Goal: Find specific page/section: Find specific page/section

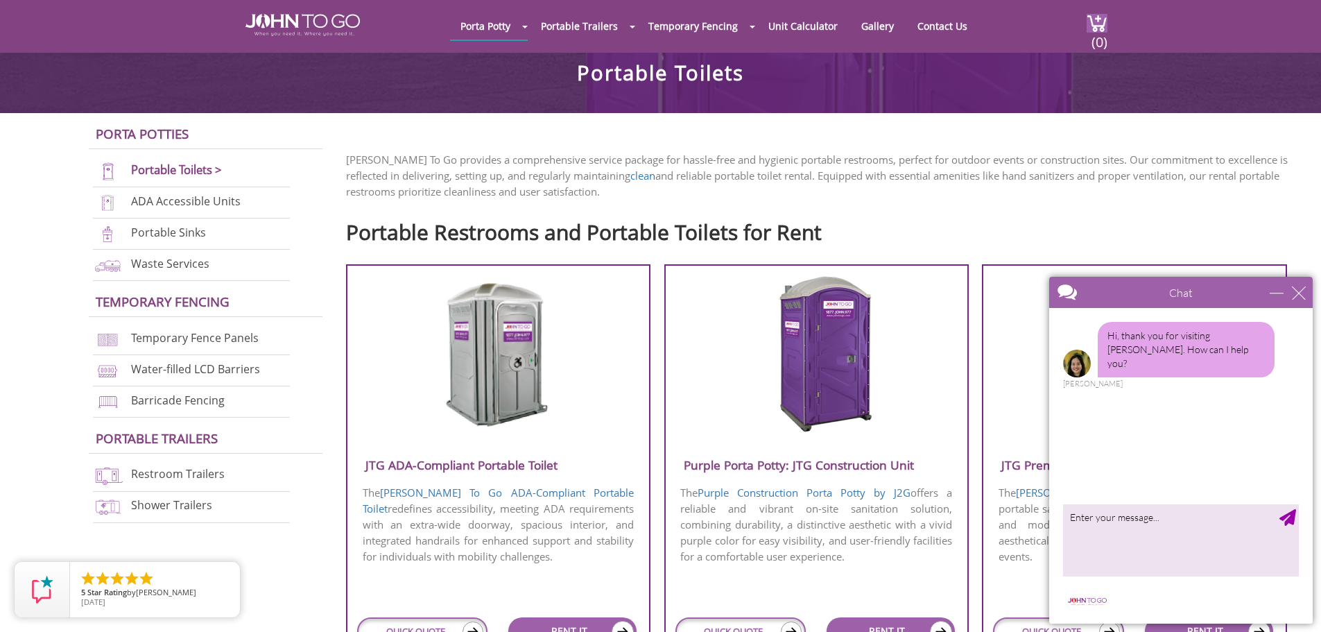
scroll to position [809, 0]
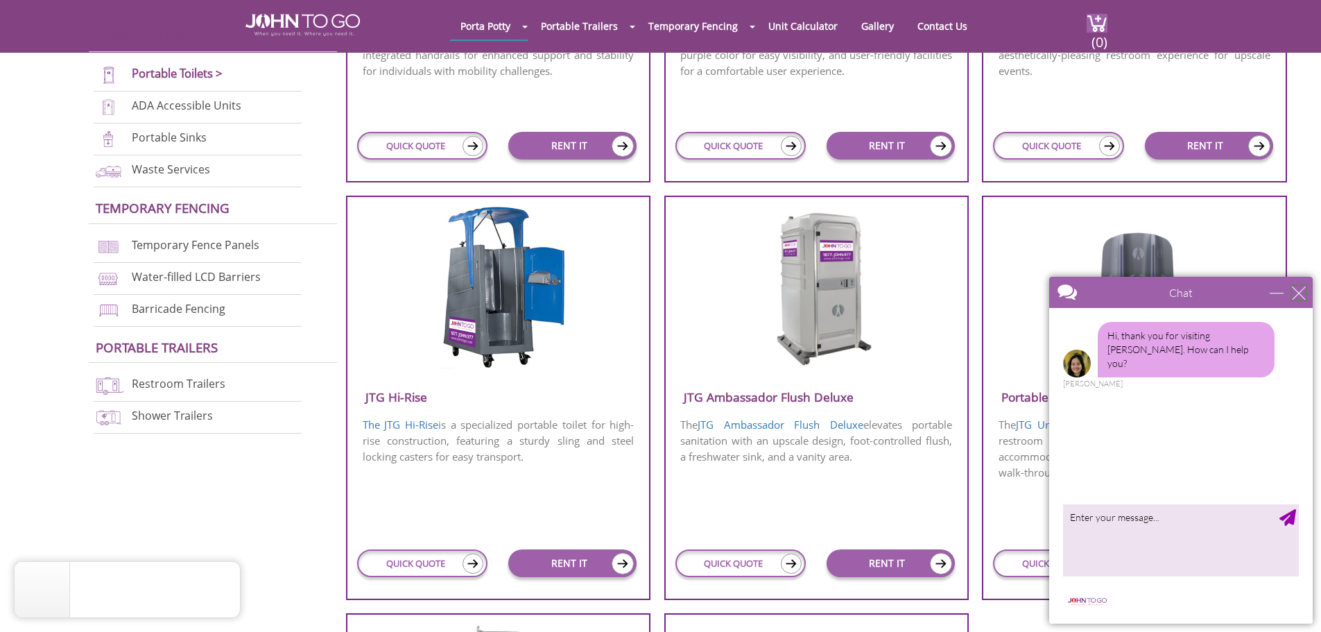
click at [1304, 292] on div "close" at bounding box center [1299, 293] width 14 height 14
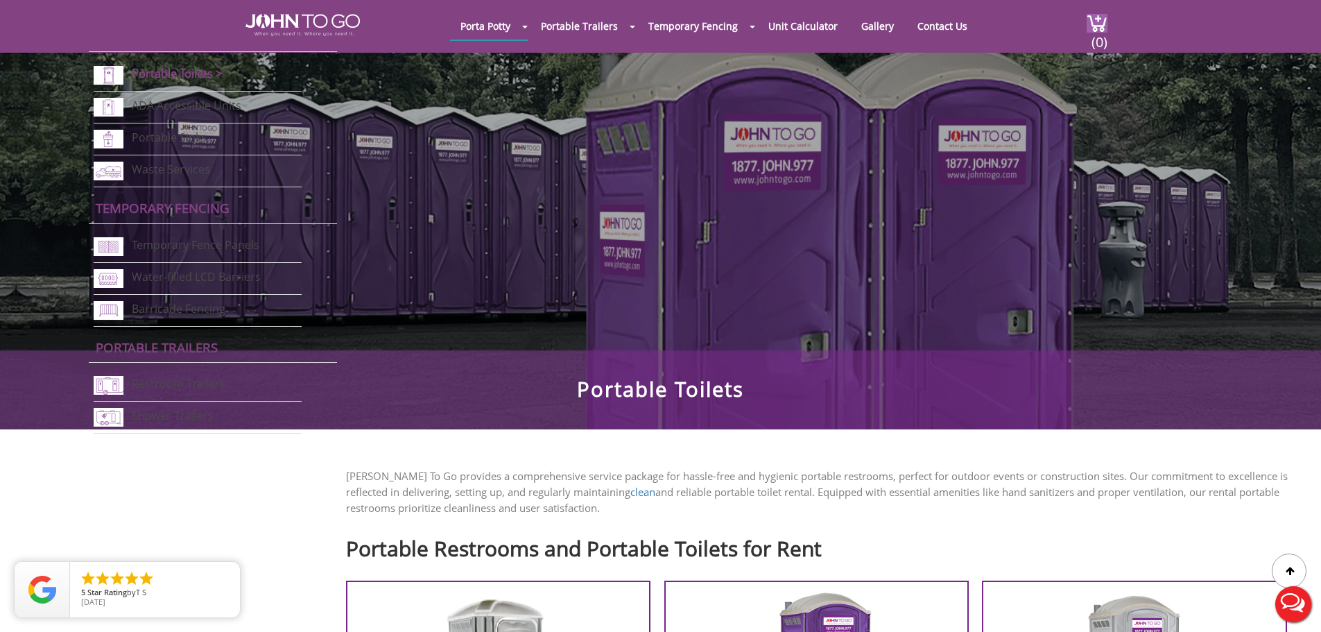
scroll to position [0, 0]
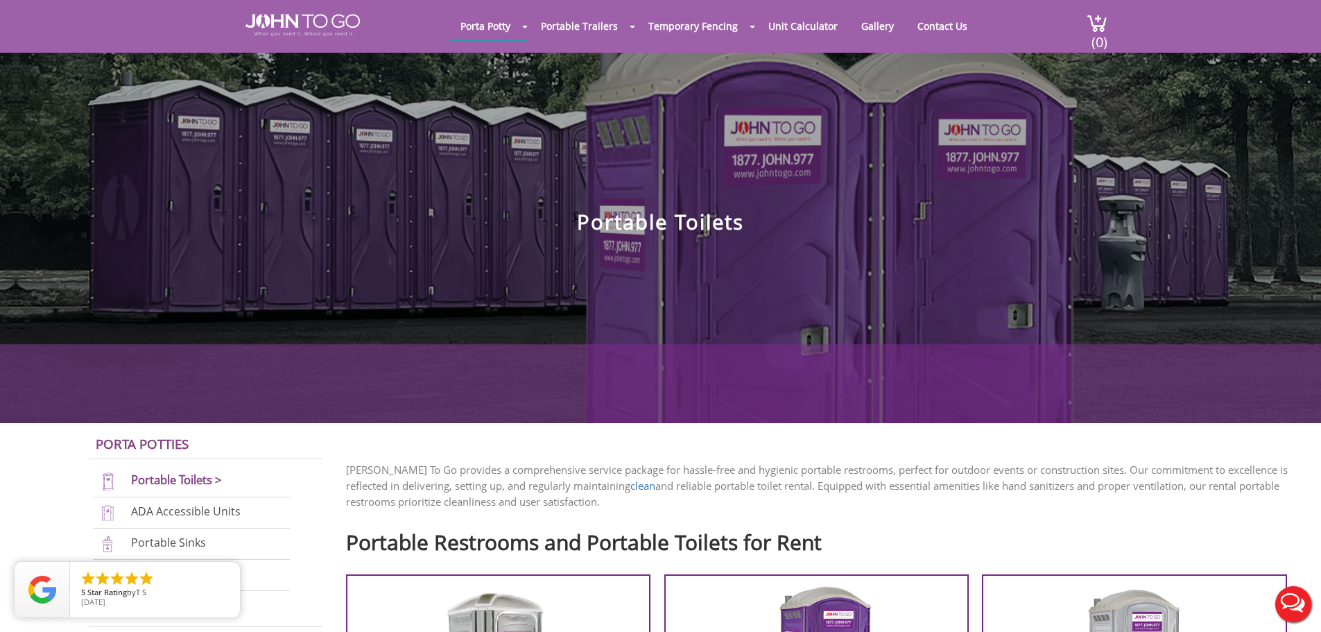
click at [619, 219] on h1 "Portable Toilets" at bounding box center [660, 150] width 1321 height 166
click at [602, 222] on h1 "Portable Toilets" at bounding box center [660, 150] width 1321 height 166
drag, startPoint x: 578, startPoint y: 221, endPoint x: 743, endPoint y: 223, distance: 164.4
click at [743, 223] on h1 "Portable Toilets" at bounding box center [660, 150] width 1321 height 166
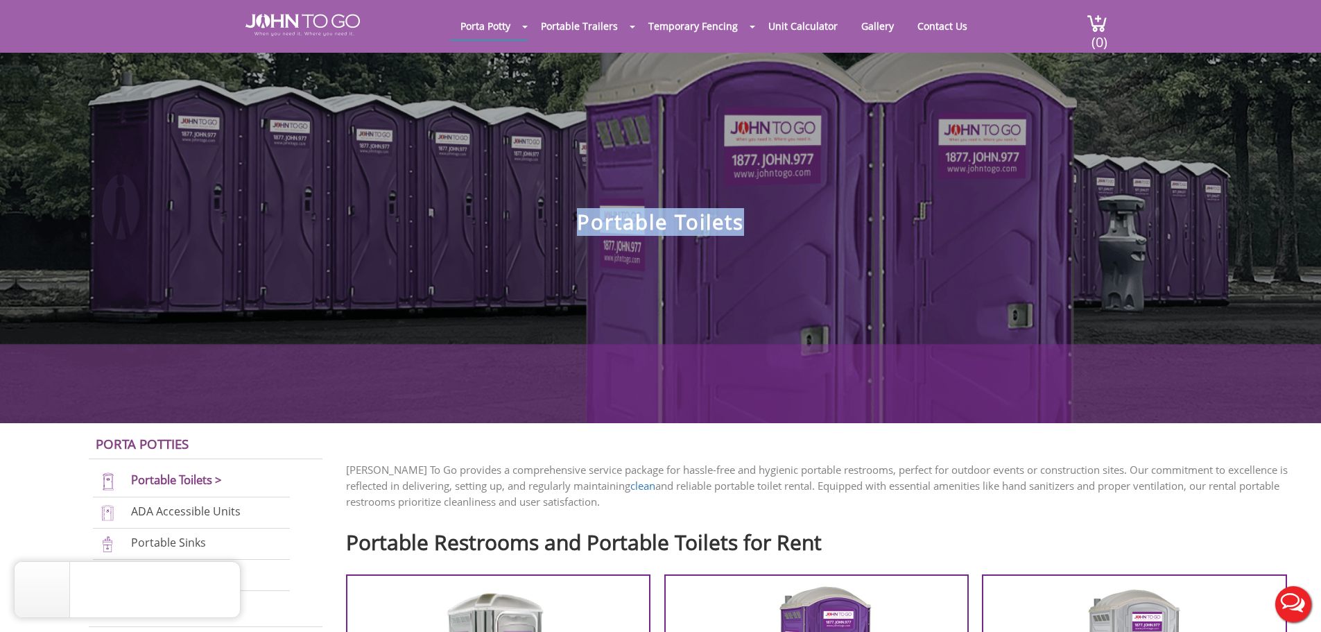
click at [743, 223] on h1 "Portable Toilets" at bounding box center [660, 150] width 1321 height 166
drag, startPoint x: 743, startPoint y: 223, endPoint x: 564, endPoint y: 224, distance: 178.2
click at [564, 224] on h1 "Portable Toilets" at bounding box center [660, 150] width 1321 height 166
click at [590, 225] on h1 "Portable Toilets" at bounding box center [660, 150] width 1321 height 166
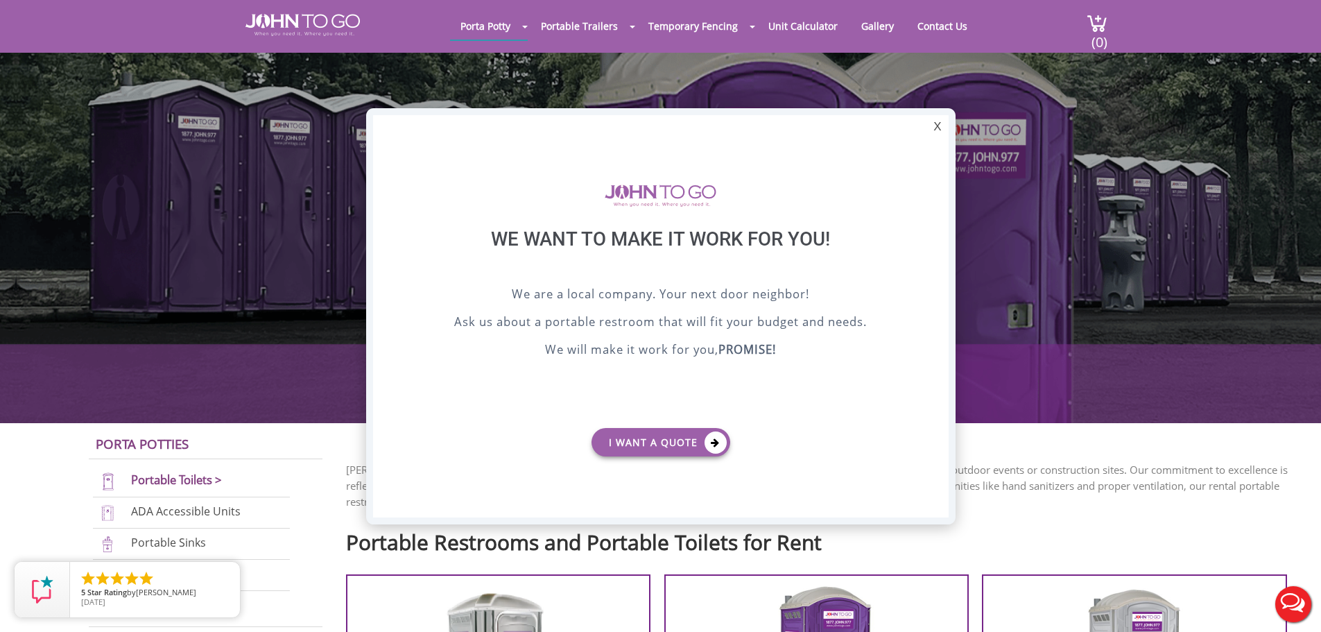
click at [969, 506] on div at bounding box center [660, 316] width 1321 height 632
